Goal: Task Accomplishment & Management: Manage account settings

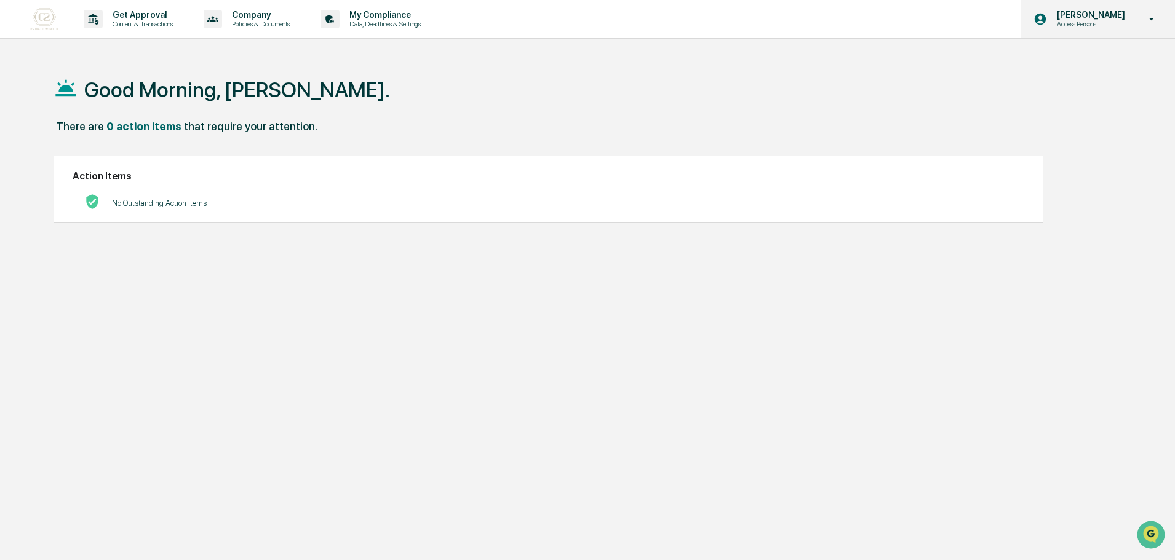
click at [1131, 24] on p "Access Persons" at bounding box center [1089, 24] width 84 height 9
click at [1131, 24] on div at bounding box center [590, 280] width 1181 height 560
click at [1131, 24] on p "Access Persons" at bounding box center [1089, 24] width 84 height 9
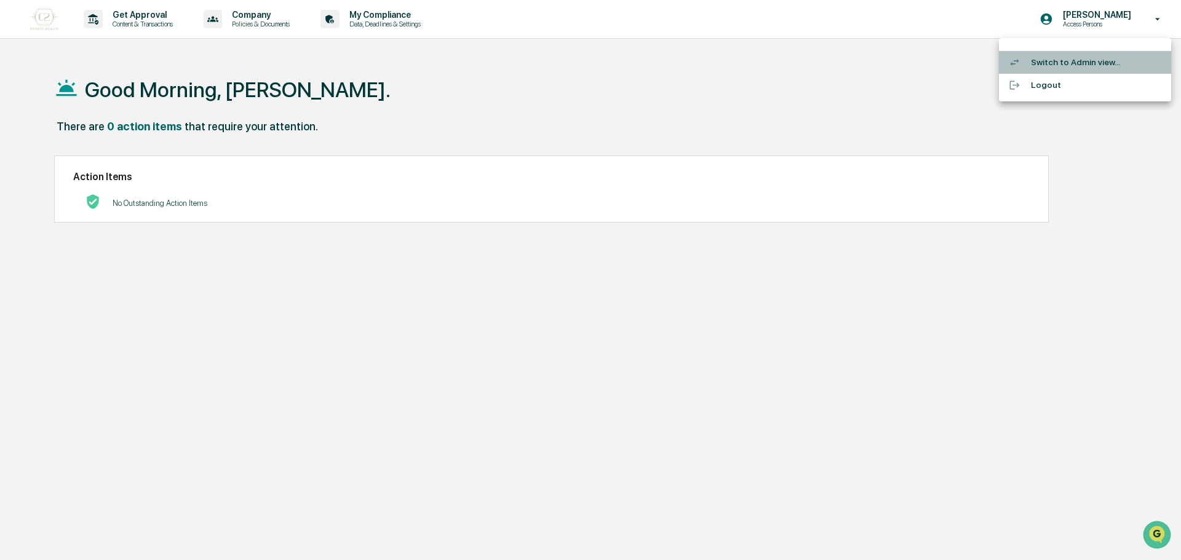
click at [1065, 58] on li "Switch to Admin view..." at bounding box center [1085, 62] width 172 height 23
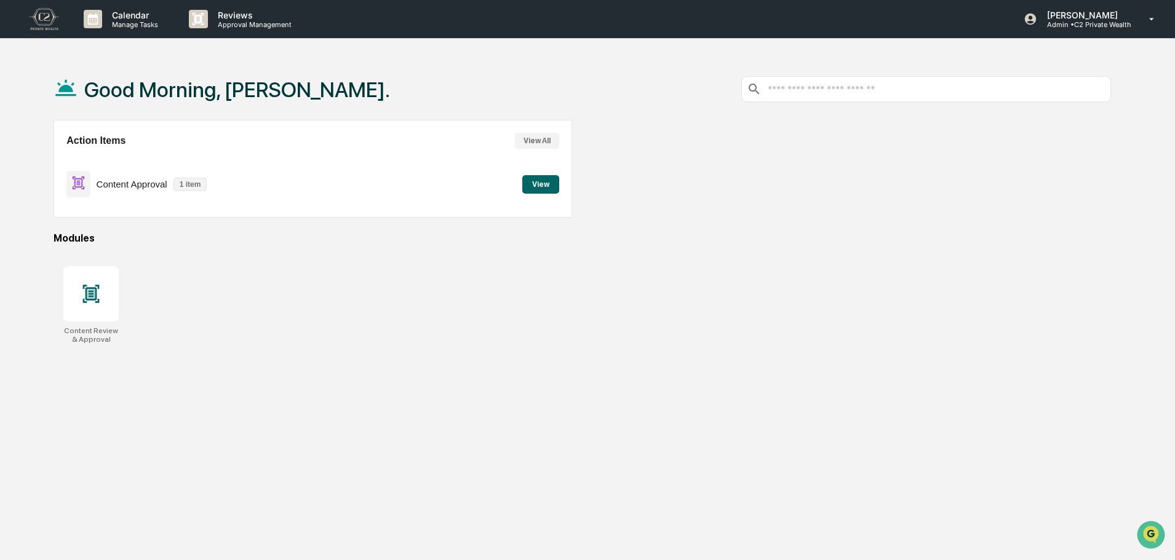
click at [355, 60] on div "Good Morning, [PERSON_NAME]." at bounding box center [582, 89] width 1057 height 62
click at [260, 20] on p "Approval Management" at bounding box center [253, 24] width 90 height 9
click at [284, 72] on li "Content Review & Approval" at bounding box center [280, 62] width 203 height 23
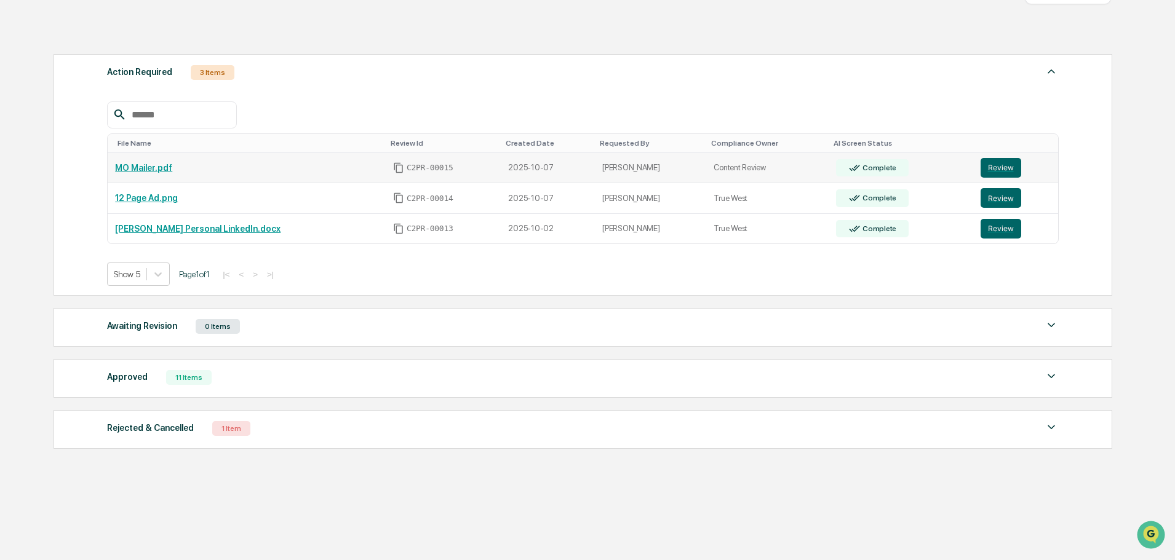
scroll to position [162, 0]
click at [436, 515] on div "Home Reviews Content Review & Approval Content Review & Approval New Approval S…" at bounding box center [582, 228] width 1094 height 664
click at [336, 50] on div "Action Required 3 Items File Name Review Id Created Date Requested By Complianc…" at bounding box center [582, 251] width 1057 height 408
